Goal: Information Seeking & Learning: Learn about a topic

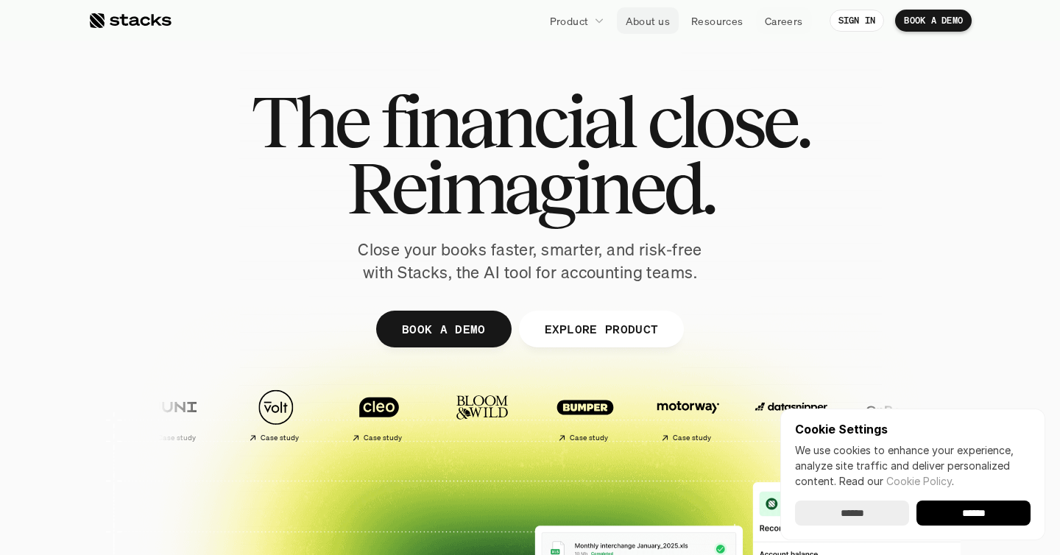
click at [645, 19] on p "About us" at bounding box center [648, 20] width 44 height 15
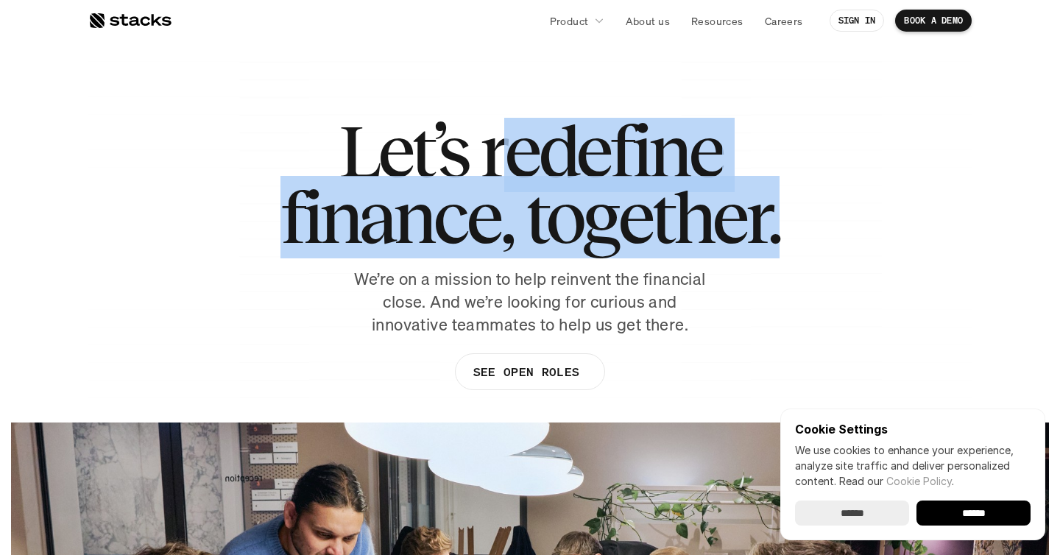
drag, startPoint x: 496, startPoint y: 153, endPoint x: 830, endPoint y: 229, distance: 342.0
click at [830, 229] on div "Let’s redefine finance, together. We’re on a mission to help reinvent the finan…" at bounding box center [529, 261] width 883 height 287
copy h1 "edefine finance, together."
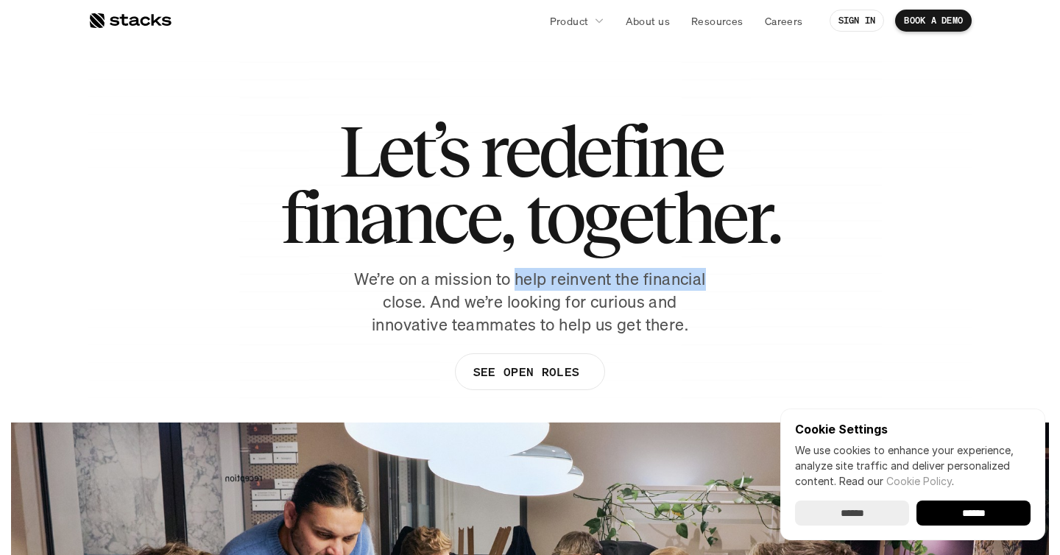
copy p "help reinvent the financial"
drag, startPoint x: 515, startPoint y: 278, endPoint x: 718, endPoint y: 271, distance: 202.6
click at [718, 271] on div "Let’s redefine finance, together. We’re on a mission to help reinvent the finan…" at bounding box center [529, 261] width 883 height 287
